Goal: Find specific page/section: Find specific page/section

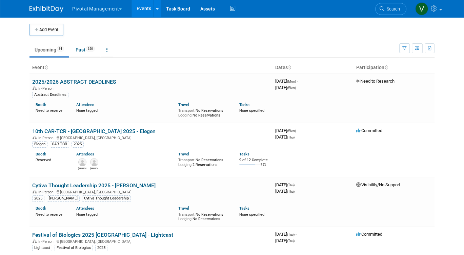
click at [138, 12] on link "Events" at bounding box center [144, 8] width 25 height 17
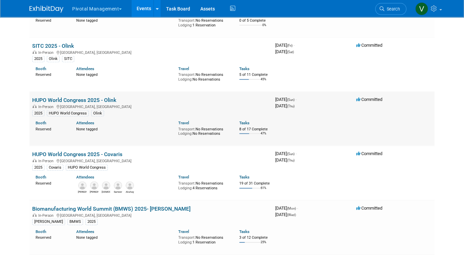
click at [82, 103] on link "HUPO World Congress 2025 - Olink" at bounding box center [74, 100] width 84 height 6
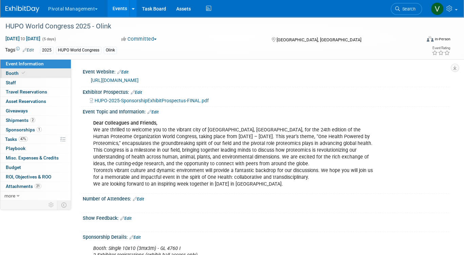
click at [34, 75] on link "Booth" at bounding box center [35, 73] width 71 height 9
select select "Yes"
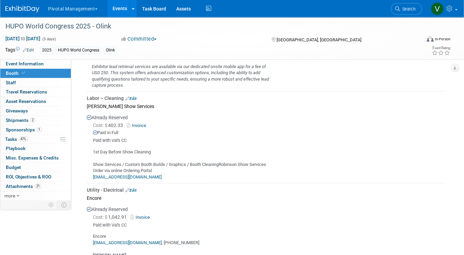
scroll to position [609, 0]
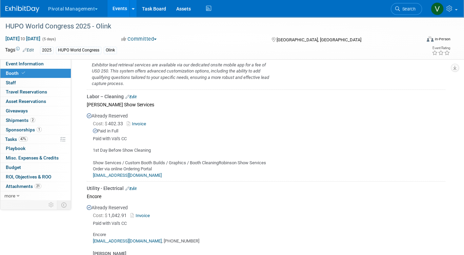
click at [141, 121] on link "Invoice" at bounding box center [138, 123] width 22 height 5
